Goal: Use online tool/utility

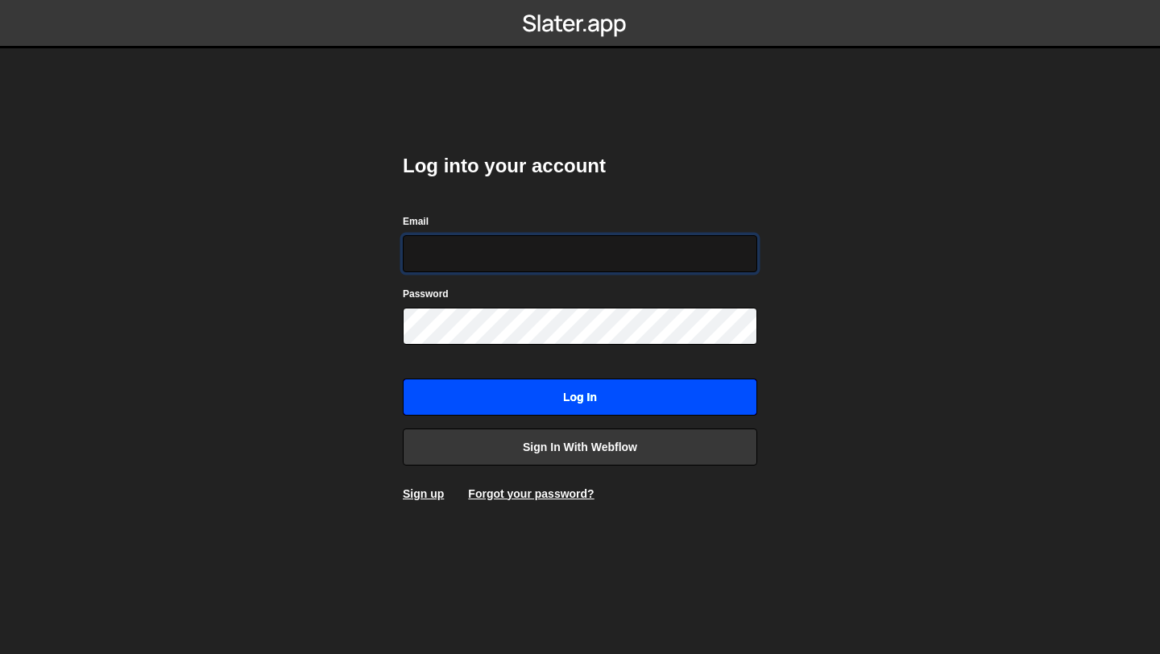
type input "[PERSON_NAME][EMAIL_ADDRESS][PERSON_NAME][DOMAIN_NAME]"
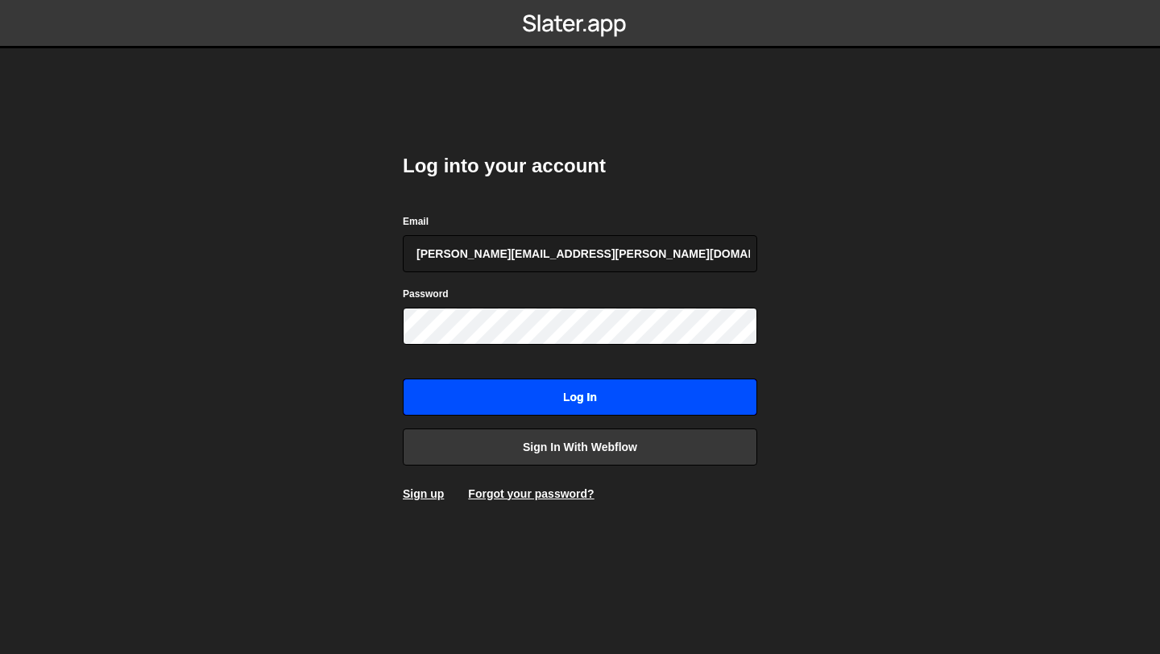
click at [591, 402] on input "Log in" at bounding box center [580, 397] width 354 height 37
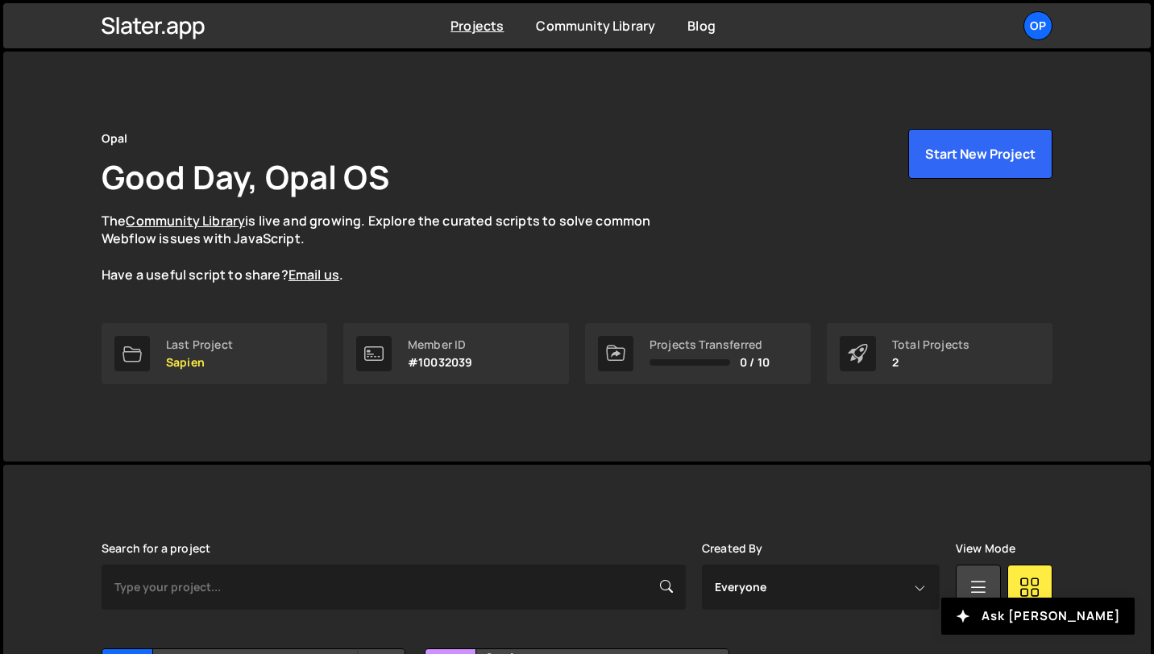
scroll to position [175, 0]
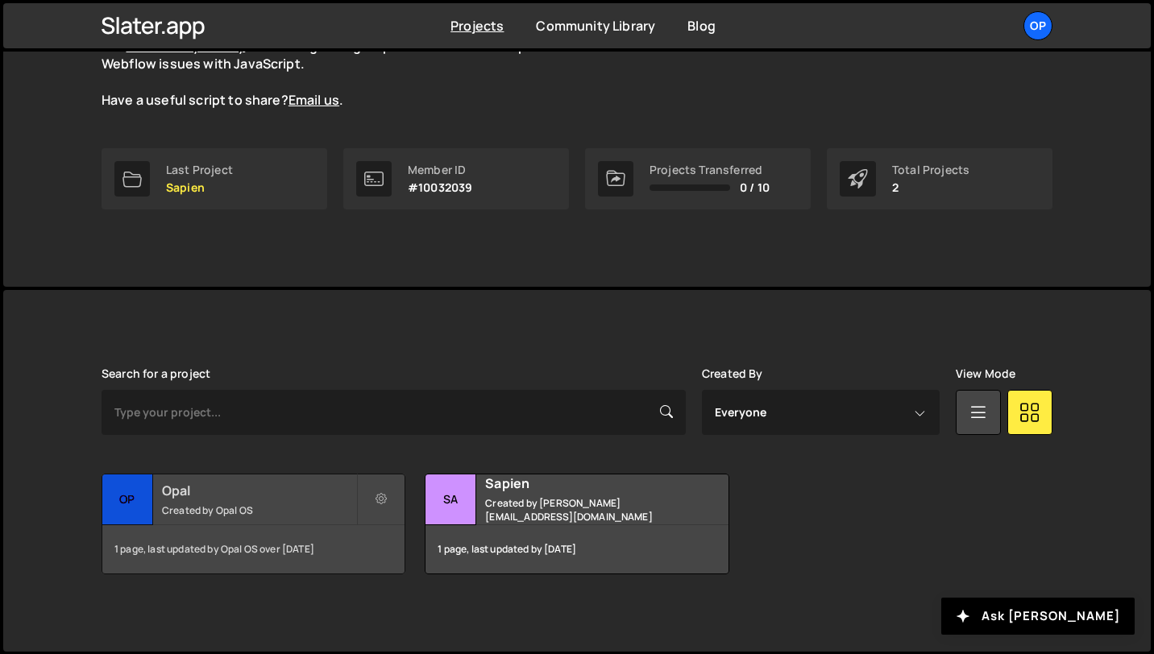
click at [226, 516] on small "Created by Opal OS" at bounding box center [259, 510] width 194 height 14
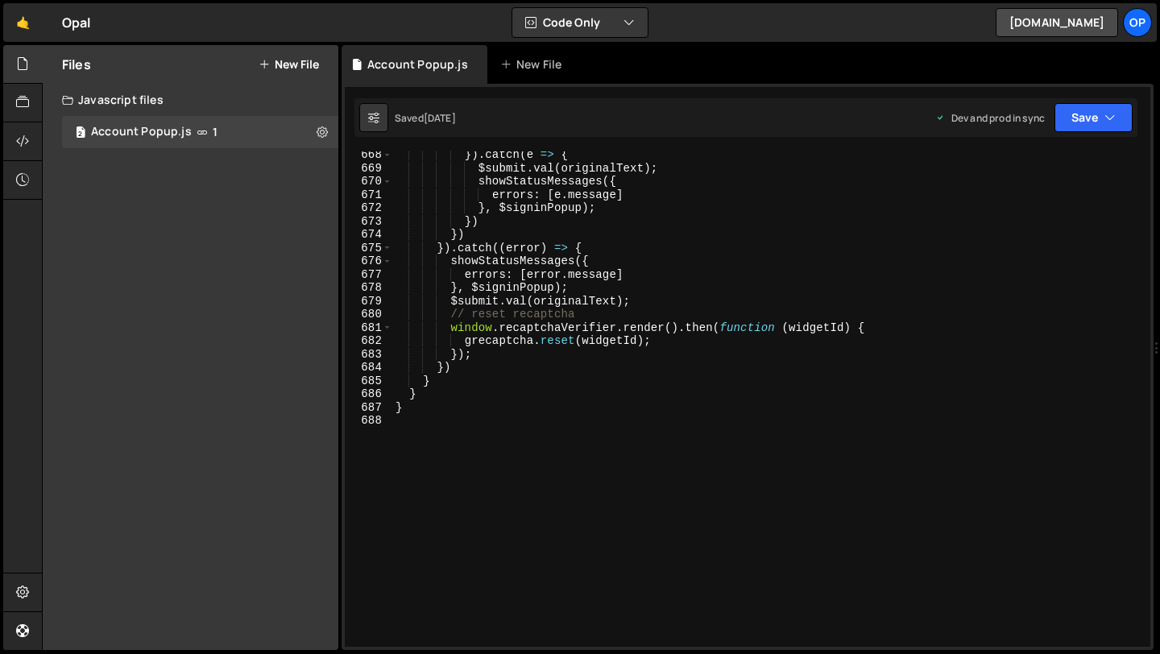
scroll to position [8984, 0]
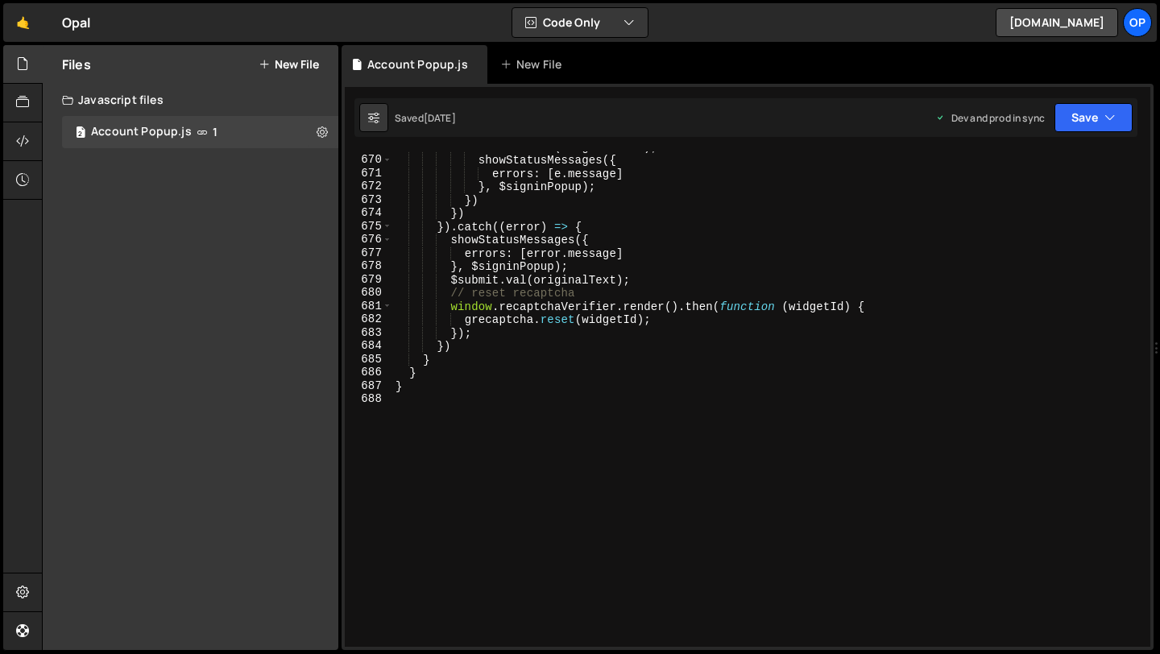
click at [474, 404] on div "$submit . val ( originalText ) ; showStatusMessages ({ errors : [ e . message ]…" at bounding box center [768, 401] width 752 height 522
click at [441, 387] on div "$submit . val ( originalText ) ; showStatusMessages ({ errors : [ e . message ]…" at bounding box center [768, 401] width 752 height 522
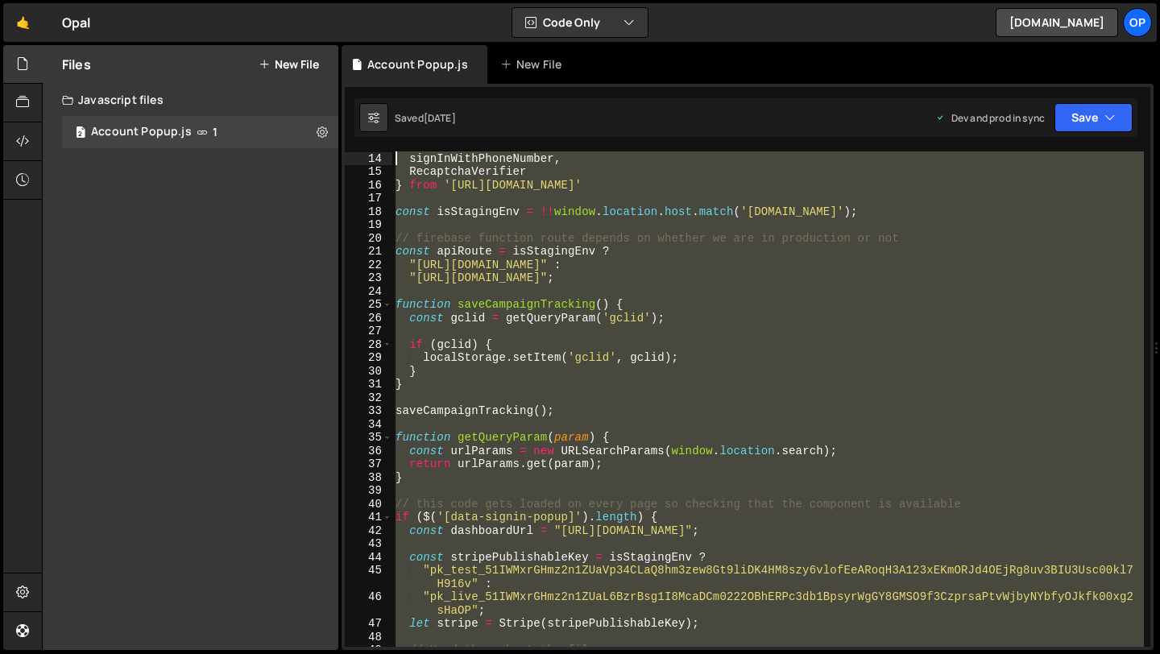
scroll to position [0, 0]
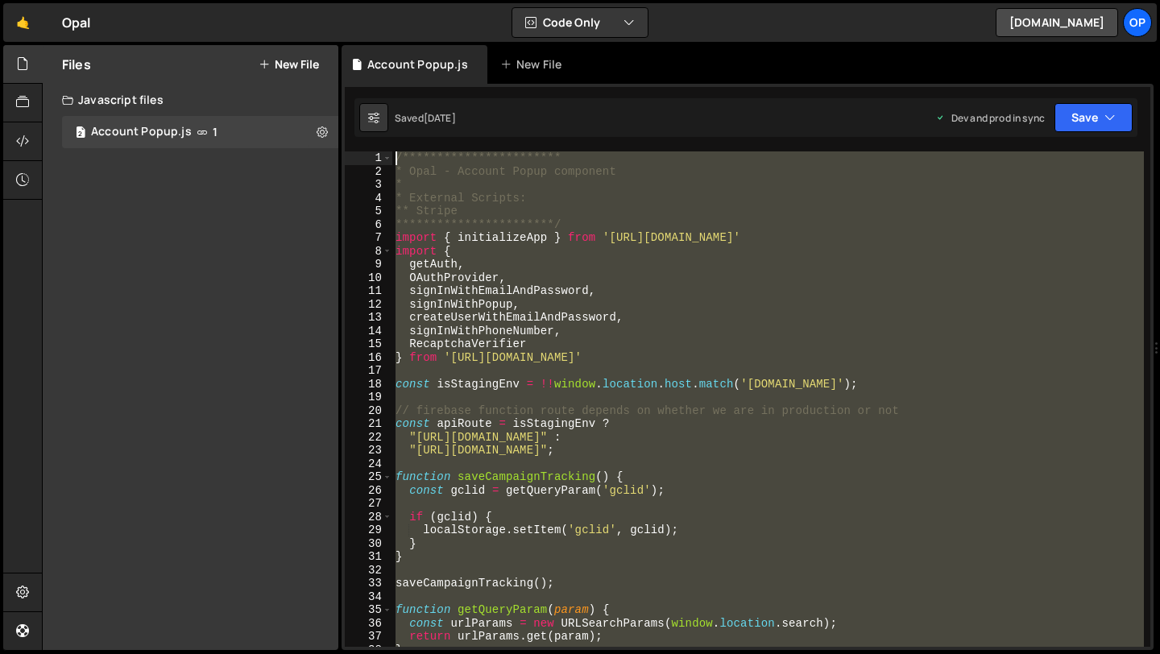
drag, startPoint x: 432, startPoint y: 387, endPoint x: 382, endPoint y: 31, distance: 360.3
click at [382, 31] on div "Hold on a sec... Are you certain you wish to leave this page? Any changes you'v…" at bounding box center [580, 327] width 1160 height 654
type textarea "**********"
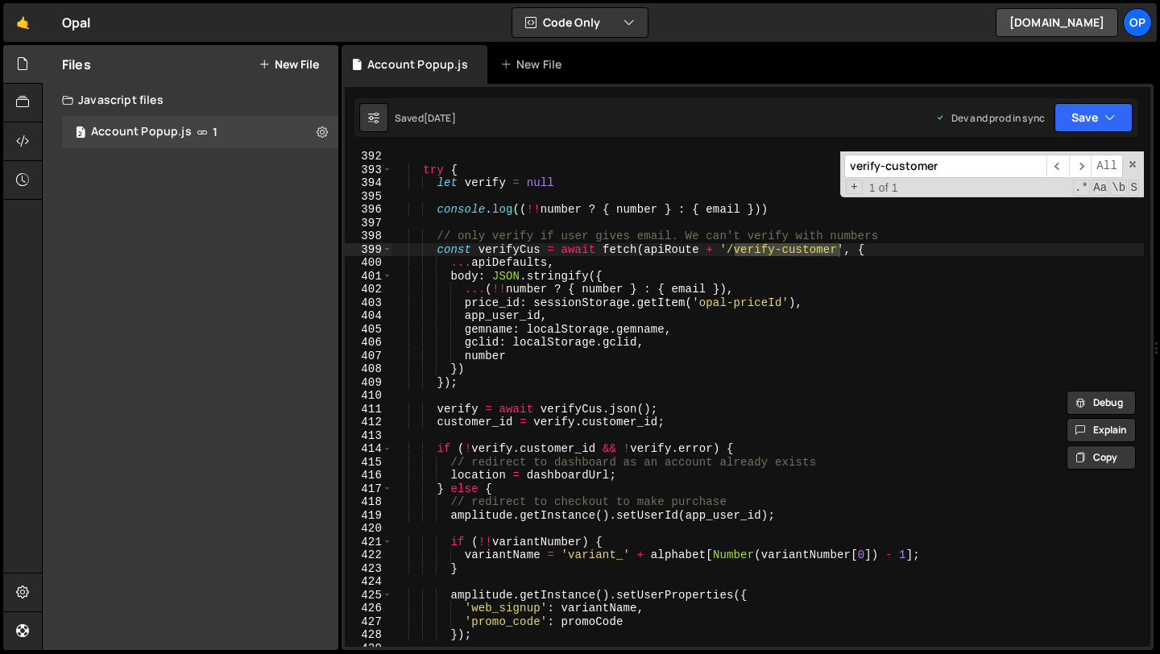
scroll to position [5292, 0]
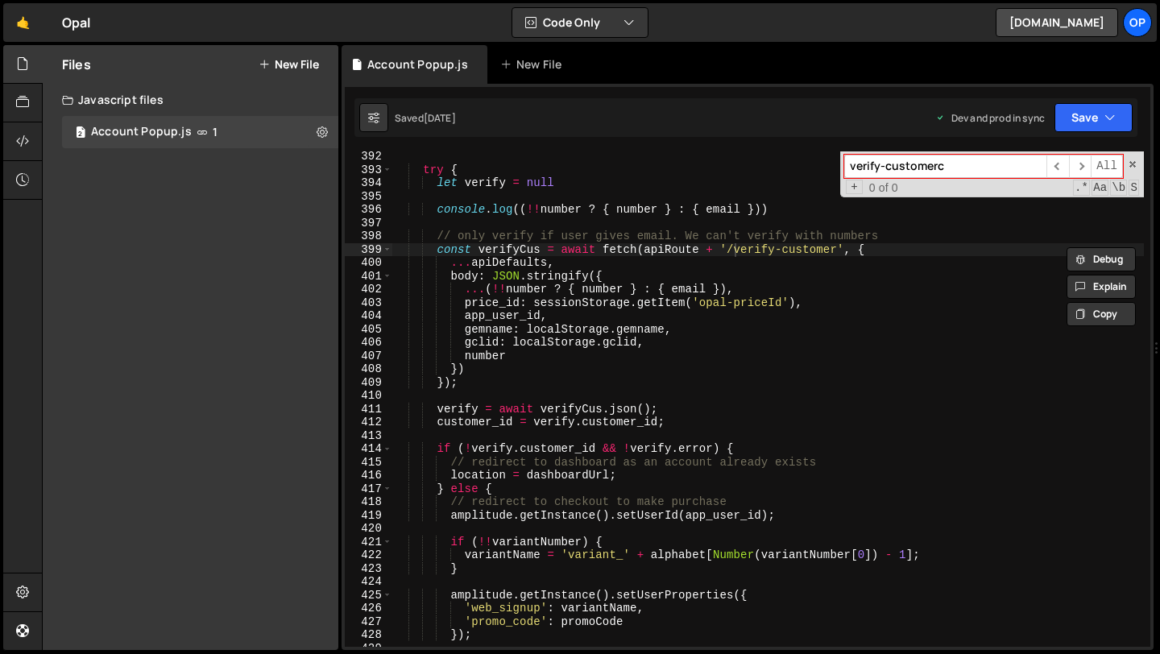
drag, startPoint x: 1009, startPoint y: 170, endPoint x: 849, endPoint y: 170, distance: 160.3
click at [849, 170] on input "verify-customerc" at bounding box center [945, 166] width 202 height 23
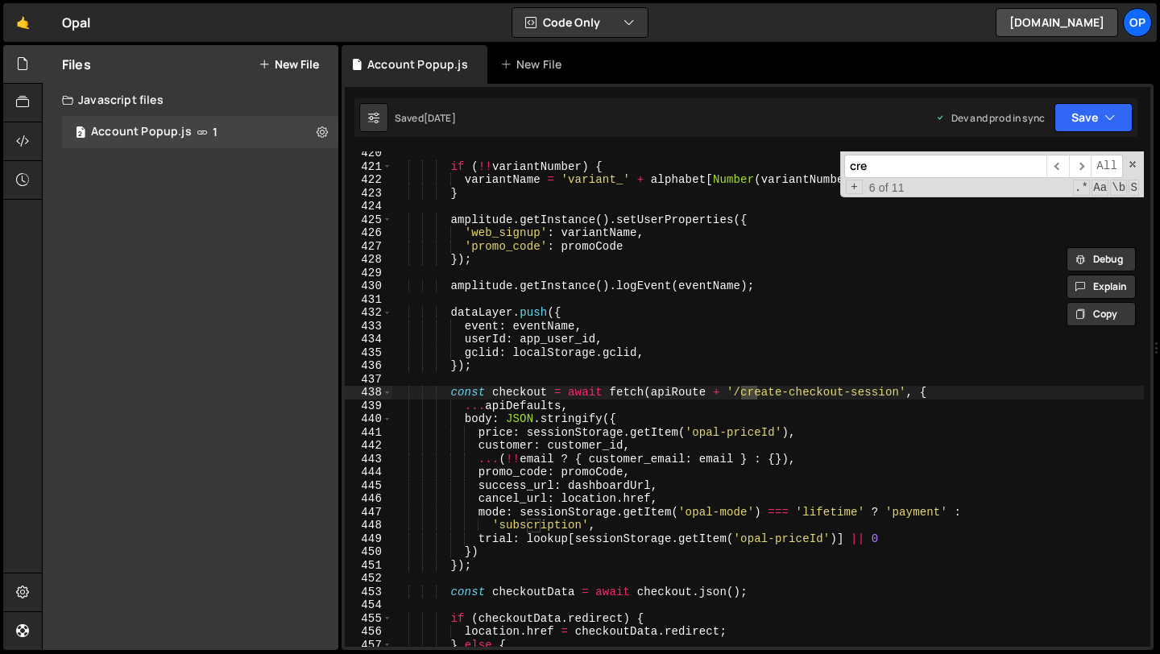
scroll to position [5667, 0]
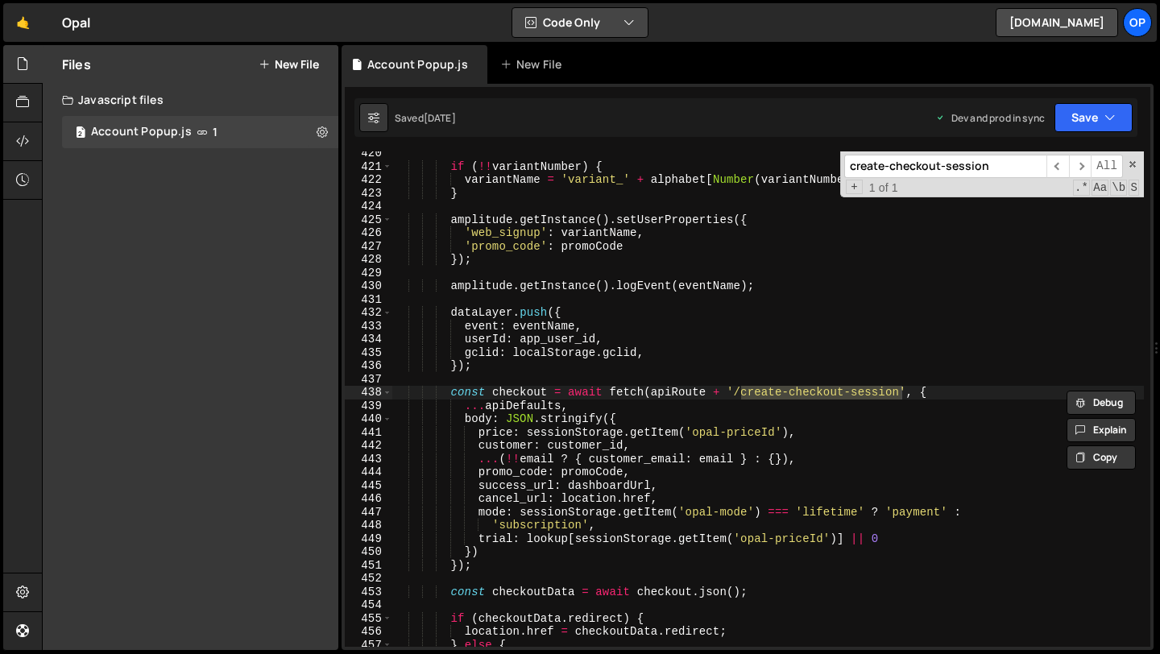
type input "create-checkout-session"
